Goal: Find specific page/section: Find specific page/section

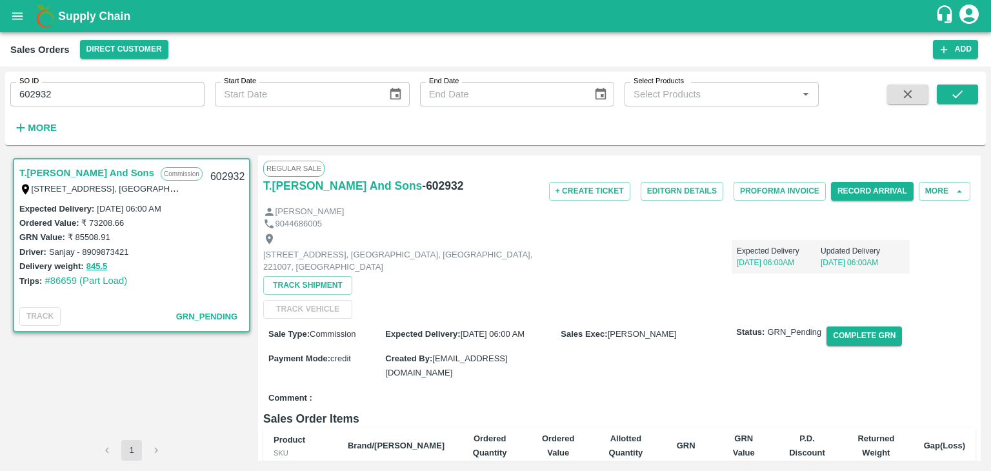
scroll to position [208, 0]
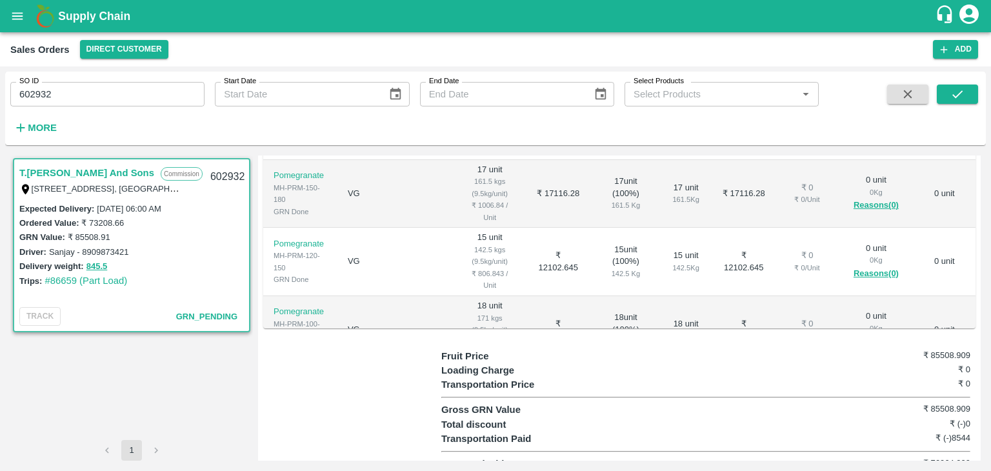
click at [22, 15] on icon "open drawer" at bounding box center [17, 15] width 11 height 7
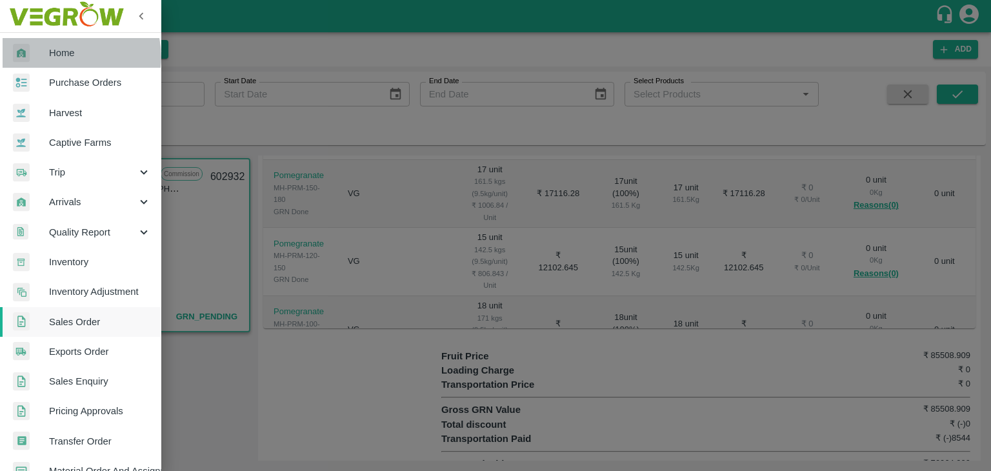
click at [72, 57] on span "Home" at bounding box center [100, 53] width 102 height 14
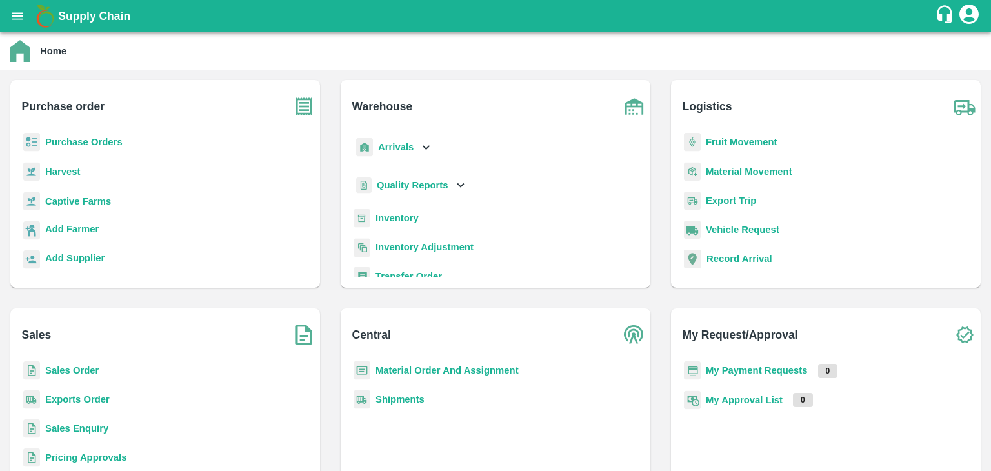
click at [71, 372] on b "Sales Order" at bounding box center [72, 370] width 54 height 10
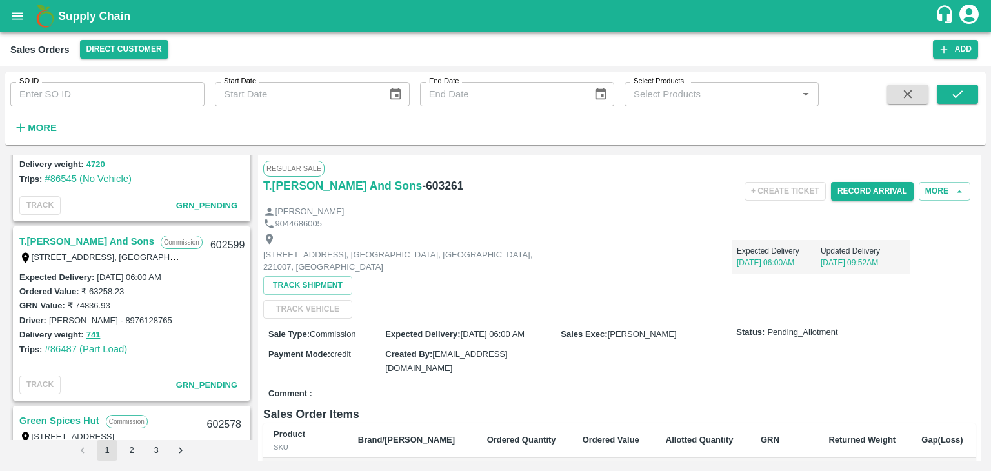
scroll to position [2087, 0]
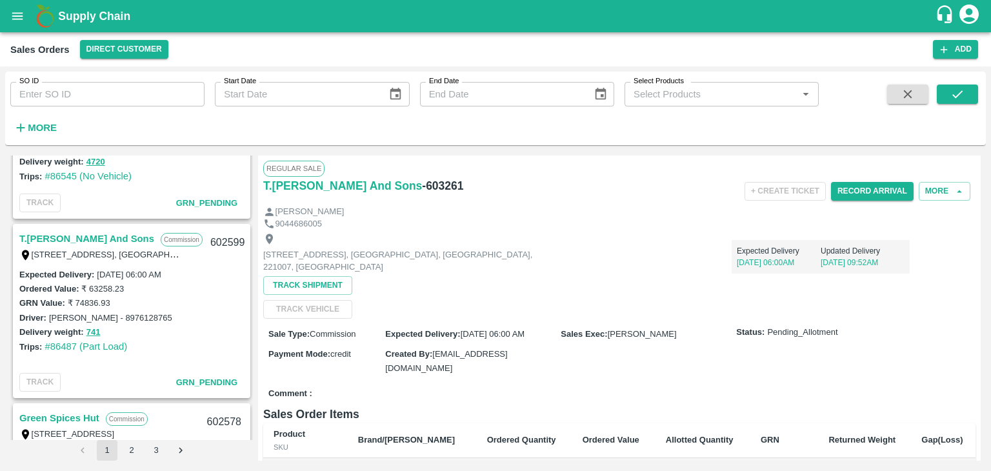
click at [109, 238] on link "T.[PERSON_NAME] And Sons" at bounding box center [86, 238] width 135 height 17
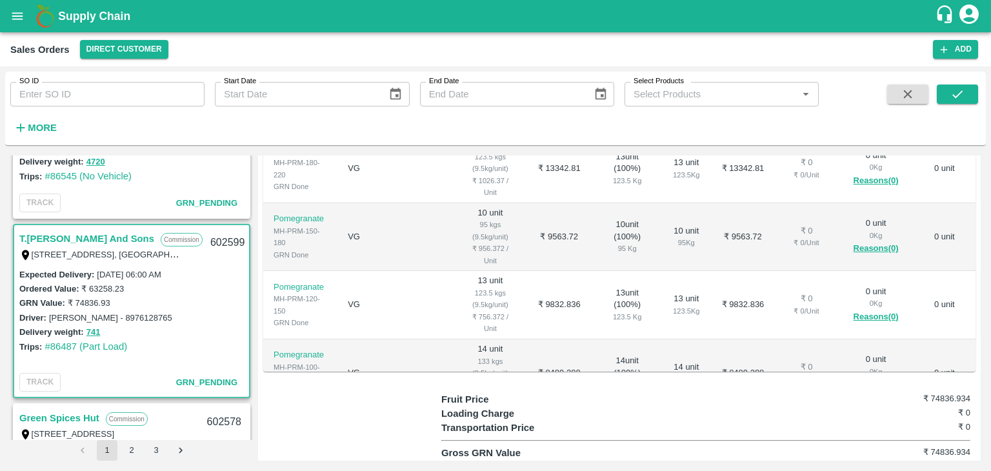
scroll to position [357, 0]
